Goal: Obtain resource: Download file/media

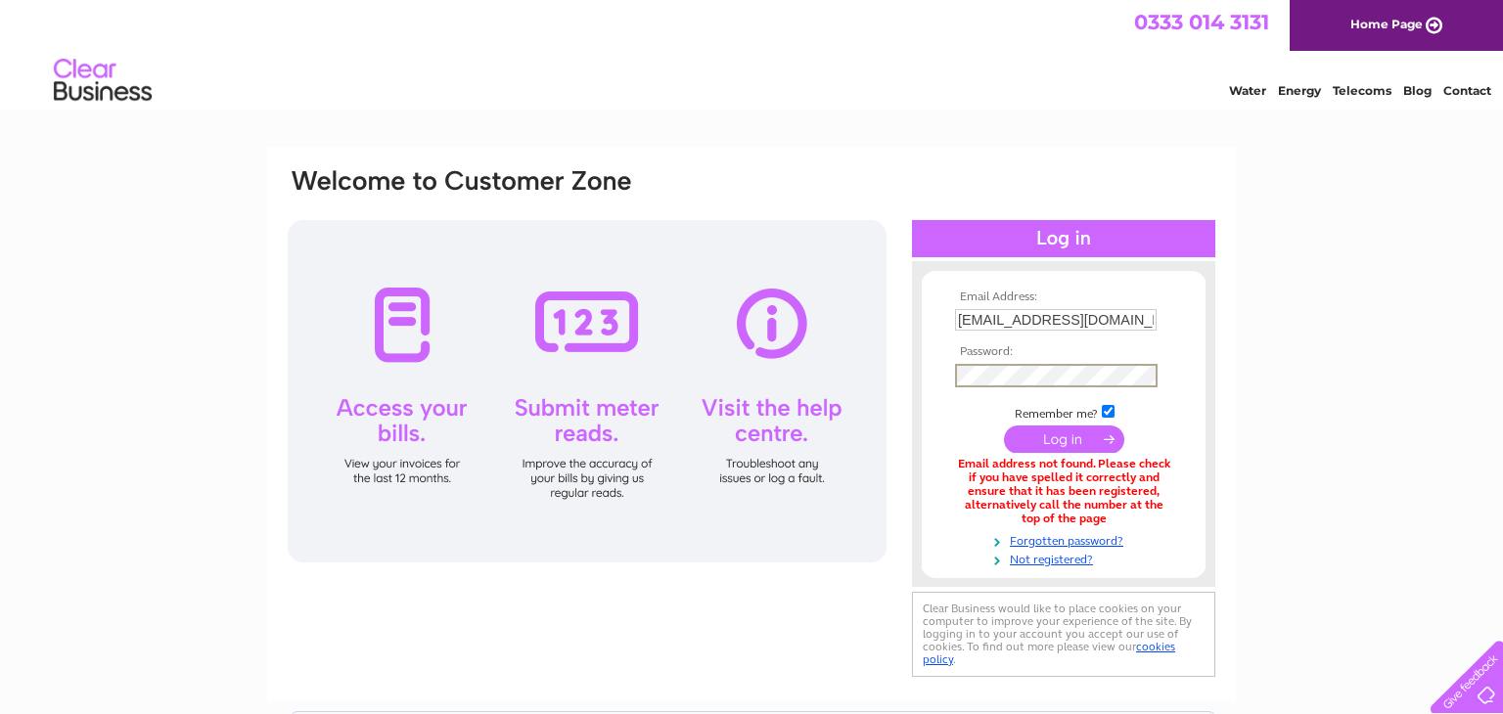
click at [1004, 426] on input "submit" at bounding box center [1064, 439] width 120 height 27
click at [1139, 323] on input "[EMAIL_ADDRESS][DOMAIN_NAME]" at bounding box center [1056, 320] width 202 height 22
type input "a"
type input "book@shepherdsloch.com"
click at [1004, 426] on input "submit" at bounding box center [1064, 439] width 120 height 27
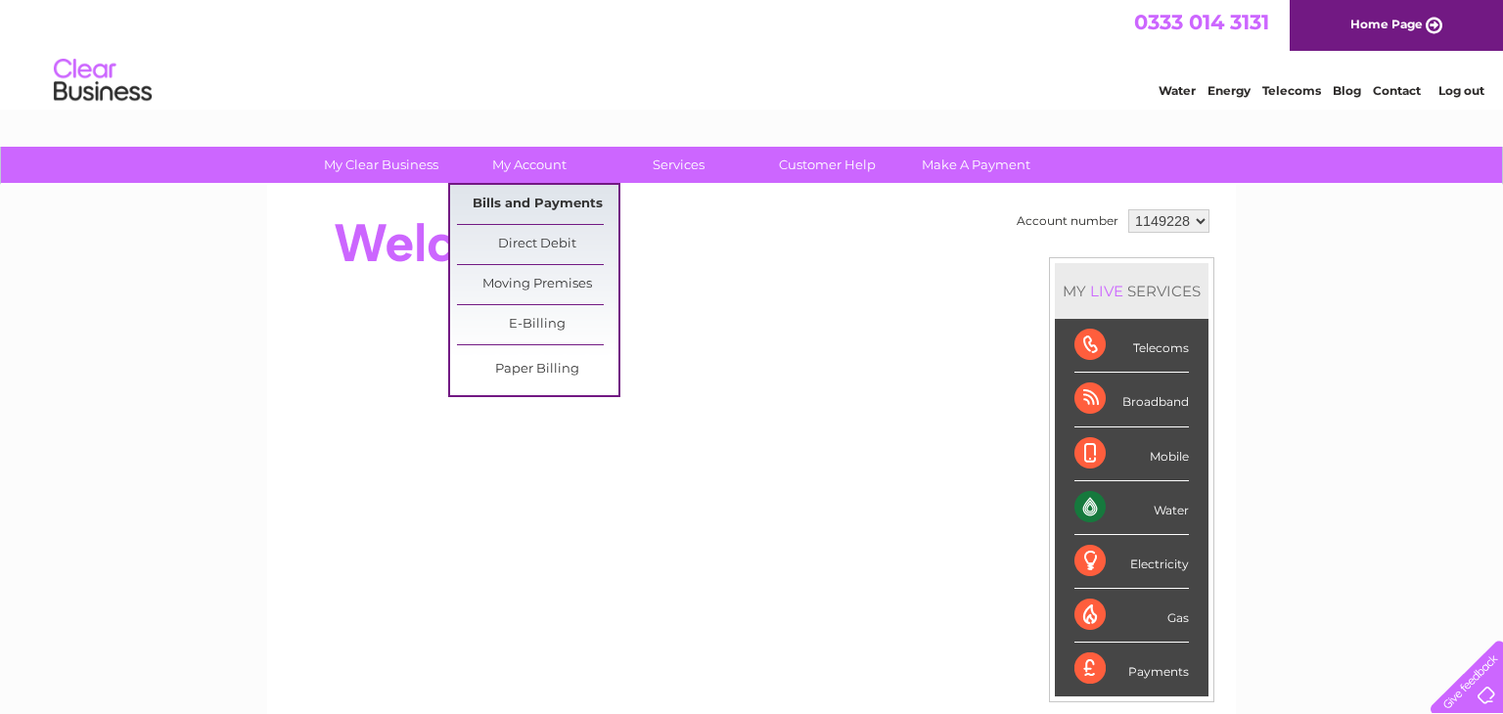
click at [543, 211] on link "Bills and Payments" at bounding box center [537, 204] width 161 height 39
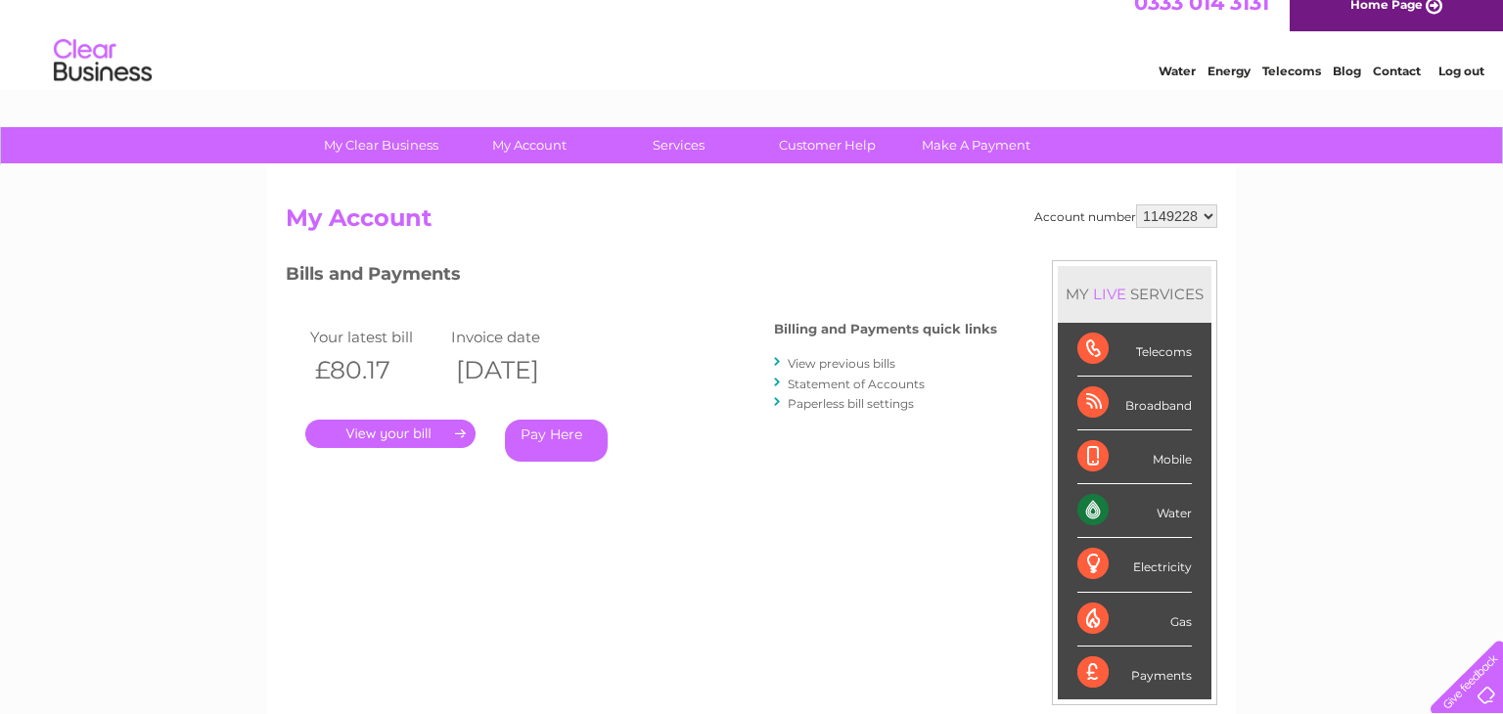
scroll to position [11, 0]
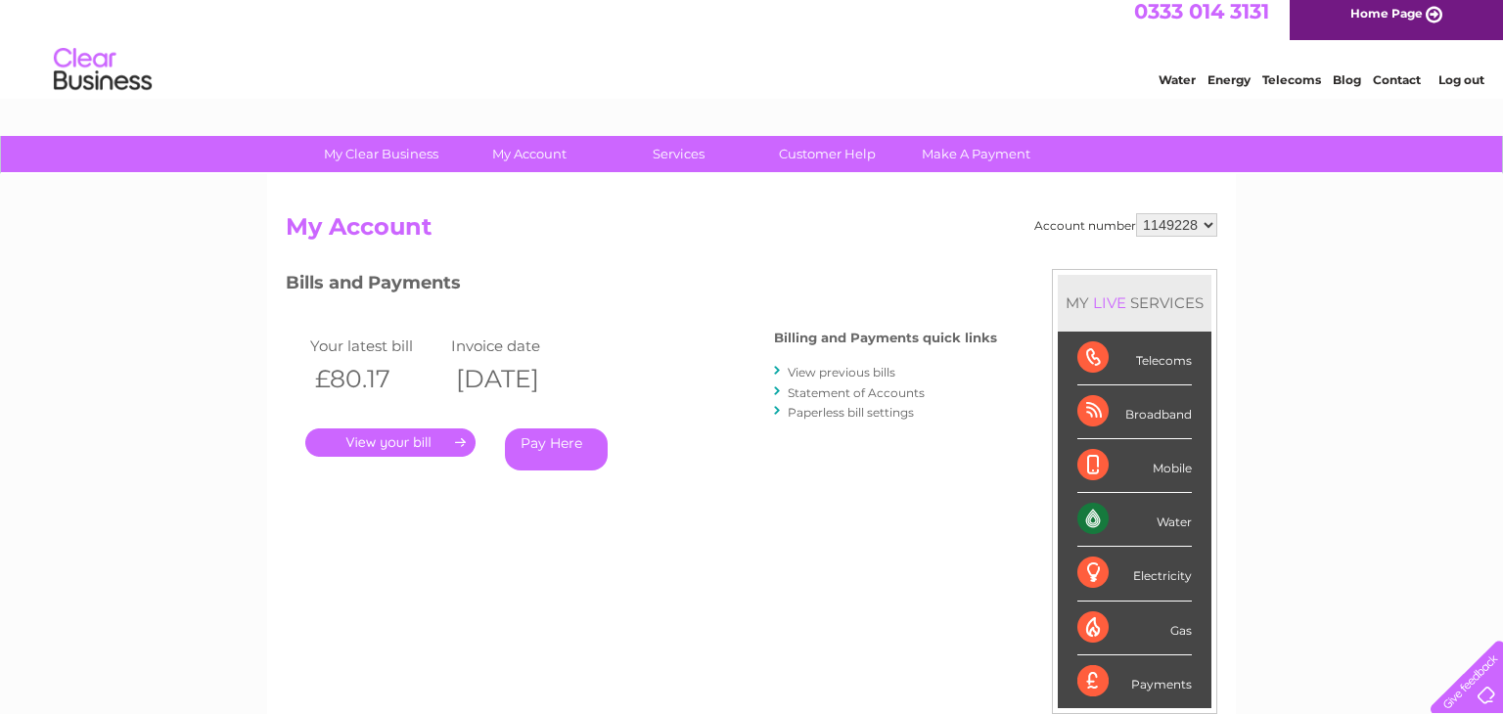
click at [894, 389] on link "Statement of Accounts" at bounding box center [856, 393] width 137 height 15
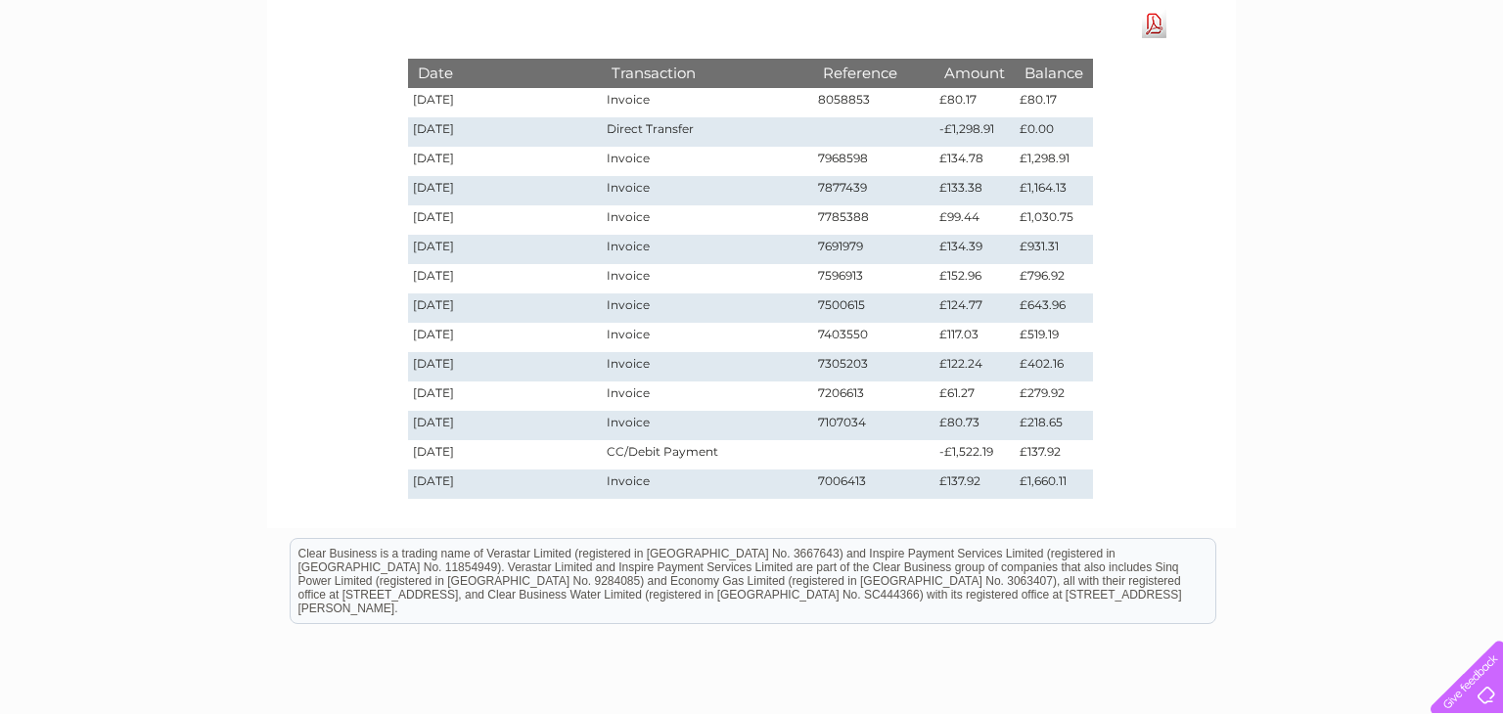
scroll to position [286, 0]
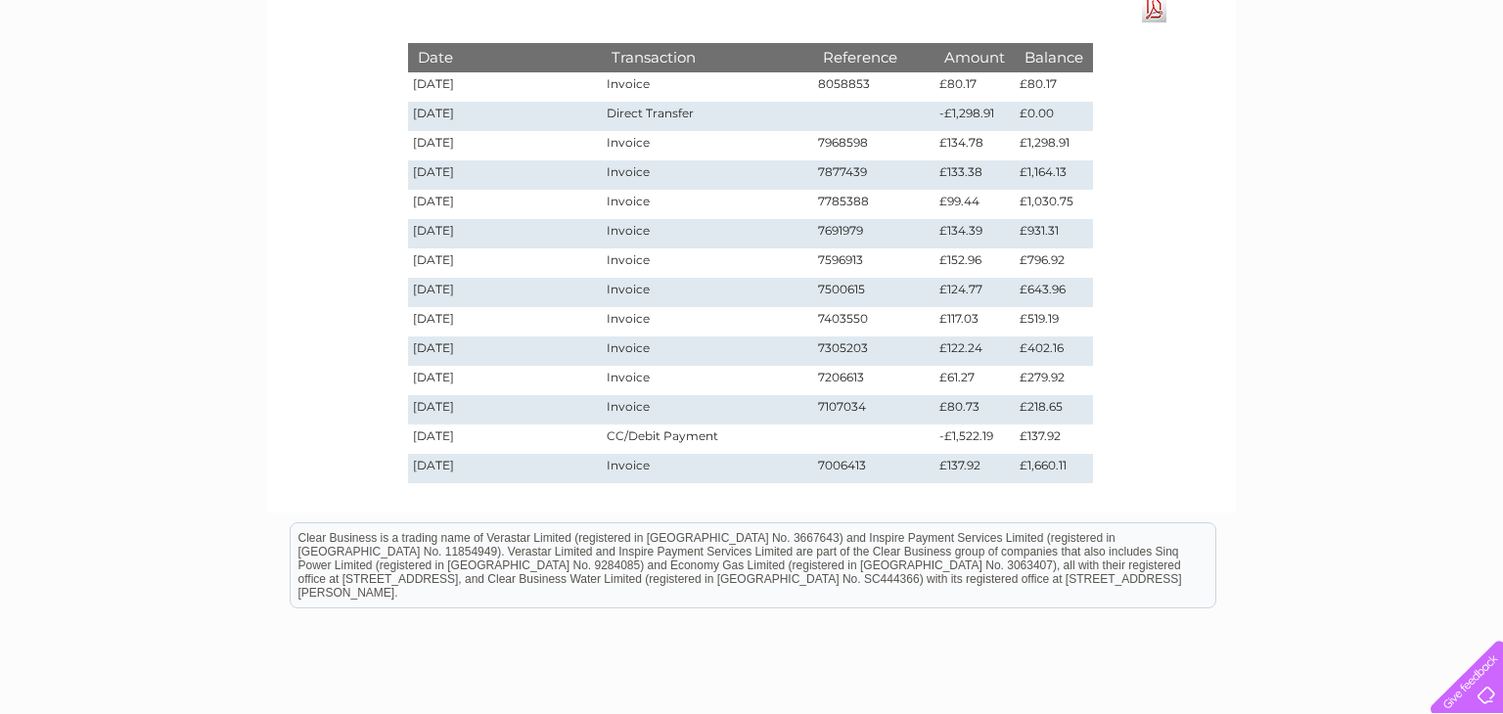
click at [1149, 14] on link "Download Pdf" at bounding box center [1154, 8] width 24 height 28
